Goal: Transaction & Acquisition: Register for event/course

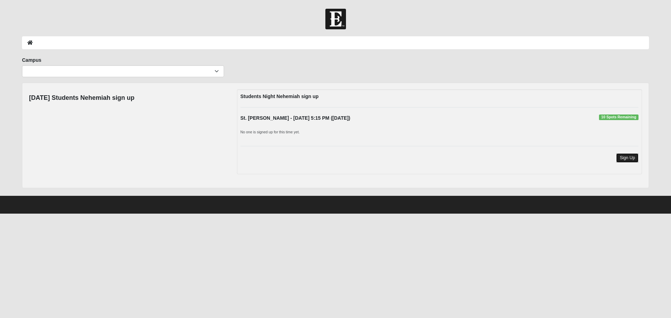
click at [633, 158] on link "Sign Up" at bounding box center [627, 157] width 22 height 9
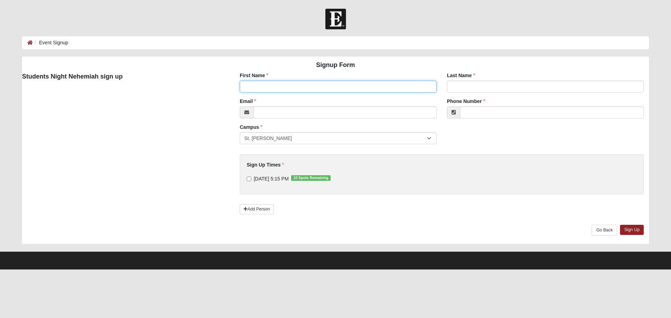
click at [276, 87] on input "First Name" at bounding box center [338, 87] width 197 height 12
type input "Tom"
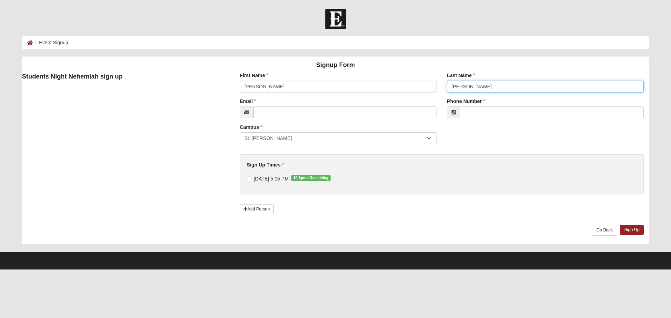
type input "Miller"
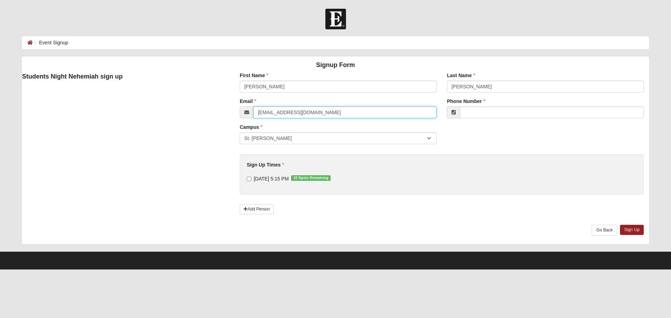
type input "tomiller@nasoco.com"
type input "(904) 612-5846"
click at [249, 179] on input "8/19/2025 5:15 PM 10 Spots Remaining" at bounding box center [249, 179] width 5 height 5
checkbox input "true"
click at [635, 231] on link "Sign Up" at bounding box center [632, 230] width 24 height 10
